Goal: Task Accomplishment & Management: Manage account settings

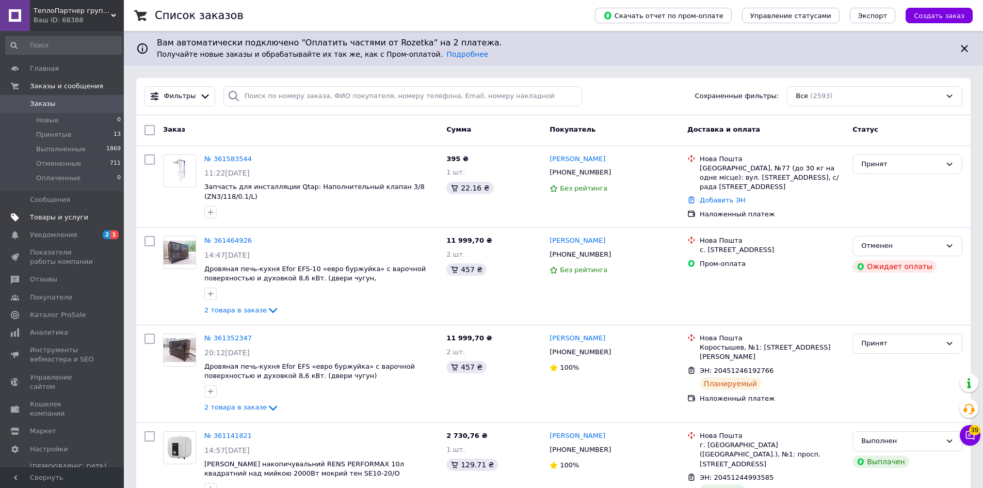
click at [56, 219] on span "Товары и услуги" at bounding box center [59, 217] width 58 height 9
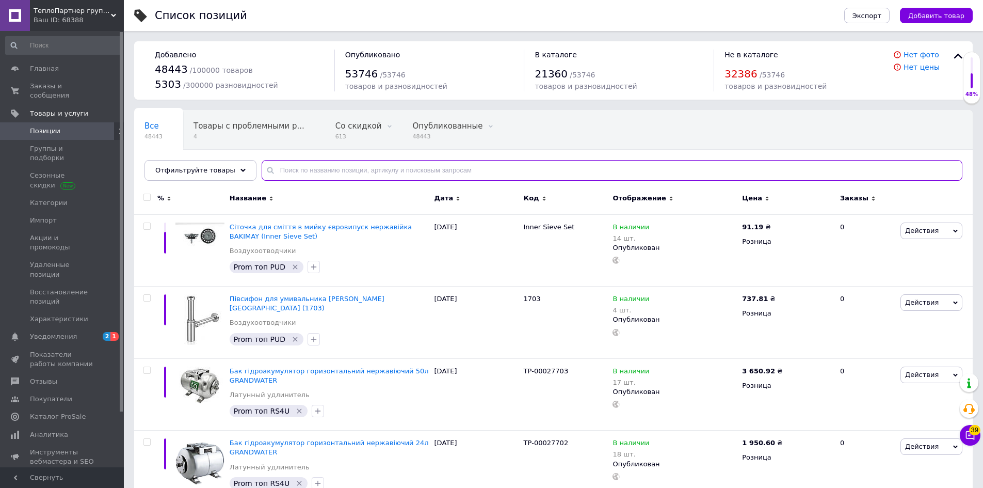
click at [330, 172] on input "text" at bounding box center [612, 170] width 701 height 21
paste input "1932402271"
type input "1932402271"
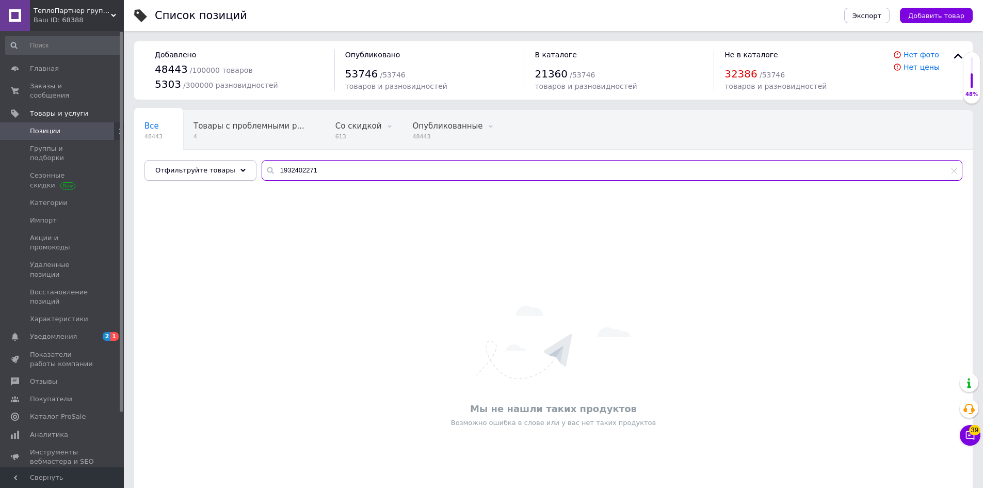
drag, startPoint x: 277, startPoint y: 170, endPoint x: 219, endPoint y: 170, distance: 58.3
click at [219, 170] on div "Отфильтруйте товары 1932402271" at bounding box center [554, 170] width 818 height 21
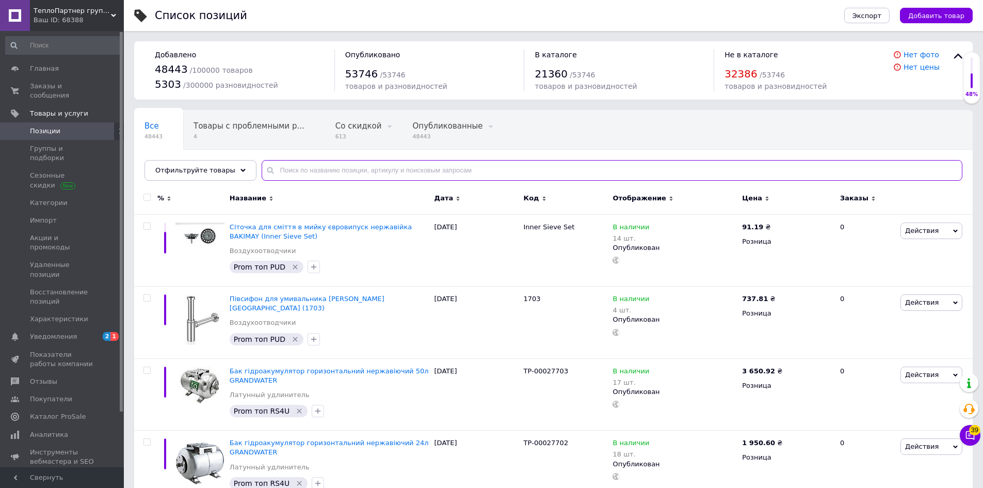
paste input "Кухонный стол LOFT-140"
type input "Кухонный стол LOFT-140"
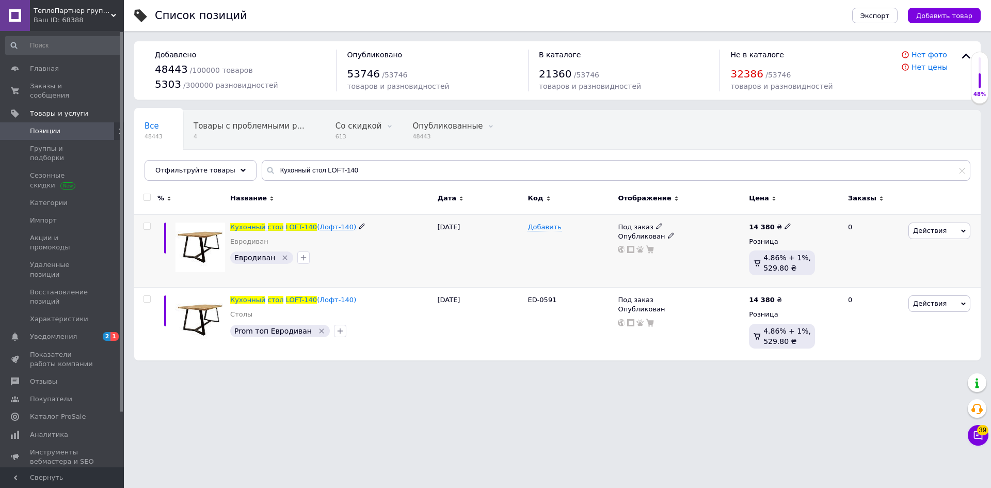
click at [299, 226] on span "LOFT-140" at bounding box center [301, 227] width 31 height 8
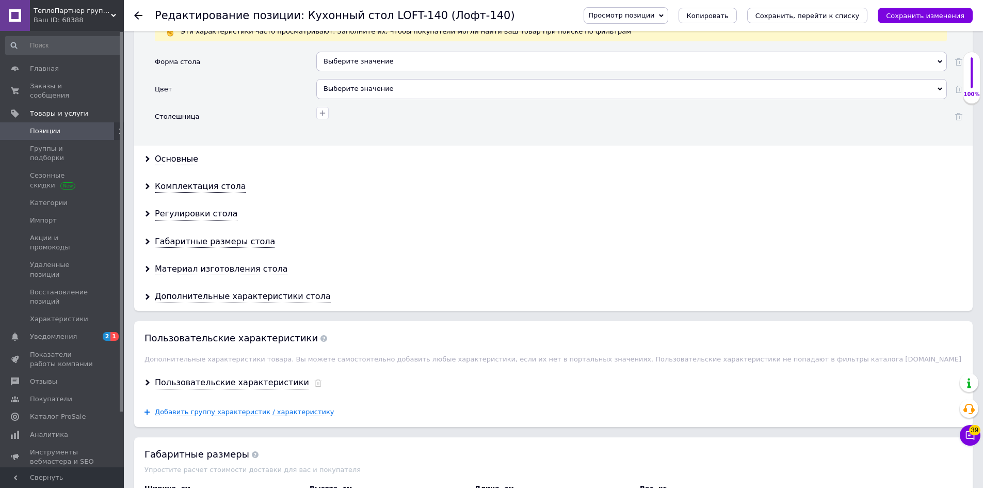
scroll to position [964, 0]
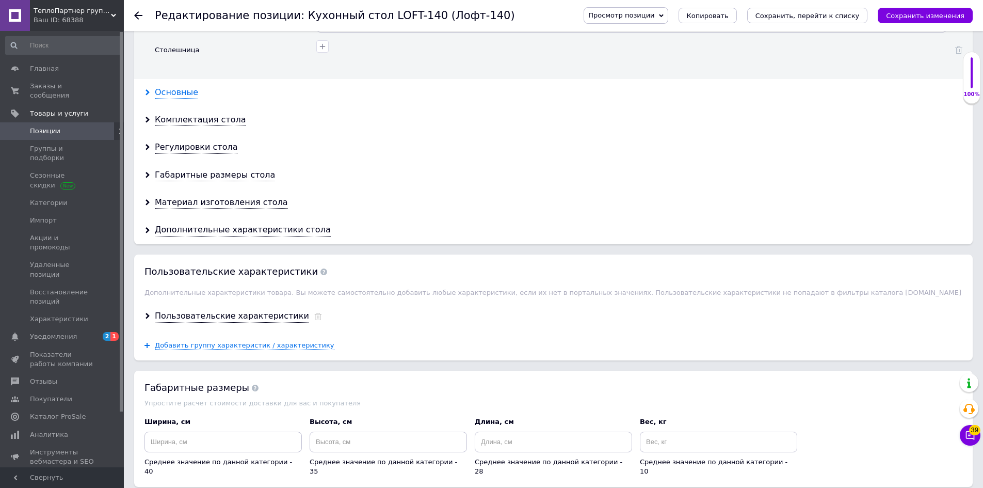
click at [188, 91] on div "Основные" at bounding box center [176, 93] width 43 height 12
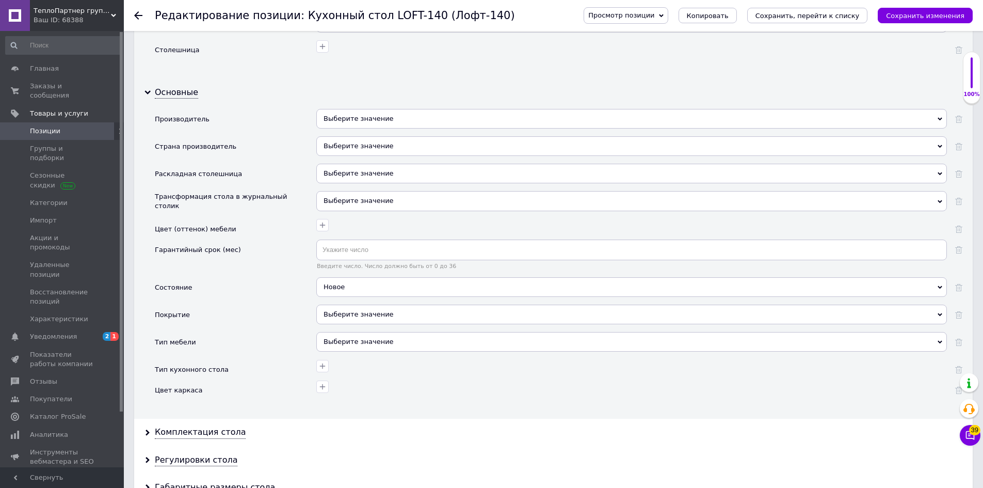
click at [373, 119] on div "Выберите значение" at bounding box center [631, 119] width 631 height 20
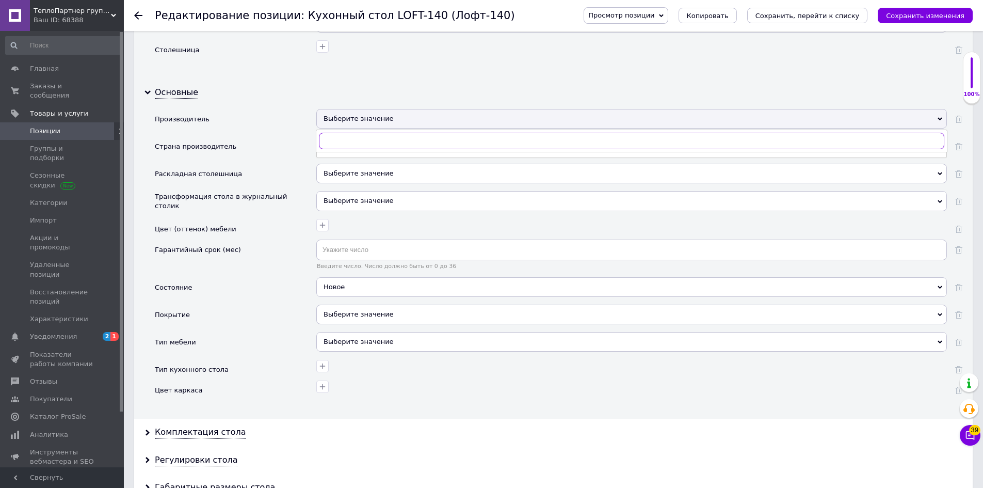
paste input "Kosmax"
type input "Kosmax"
